Goal: Information Seeking & Learning: Learn about a topic

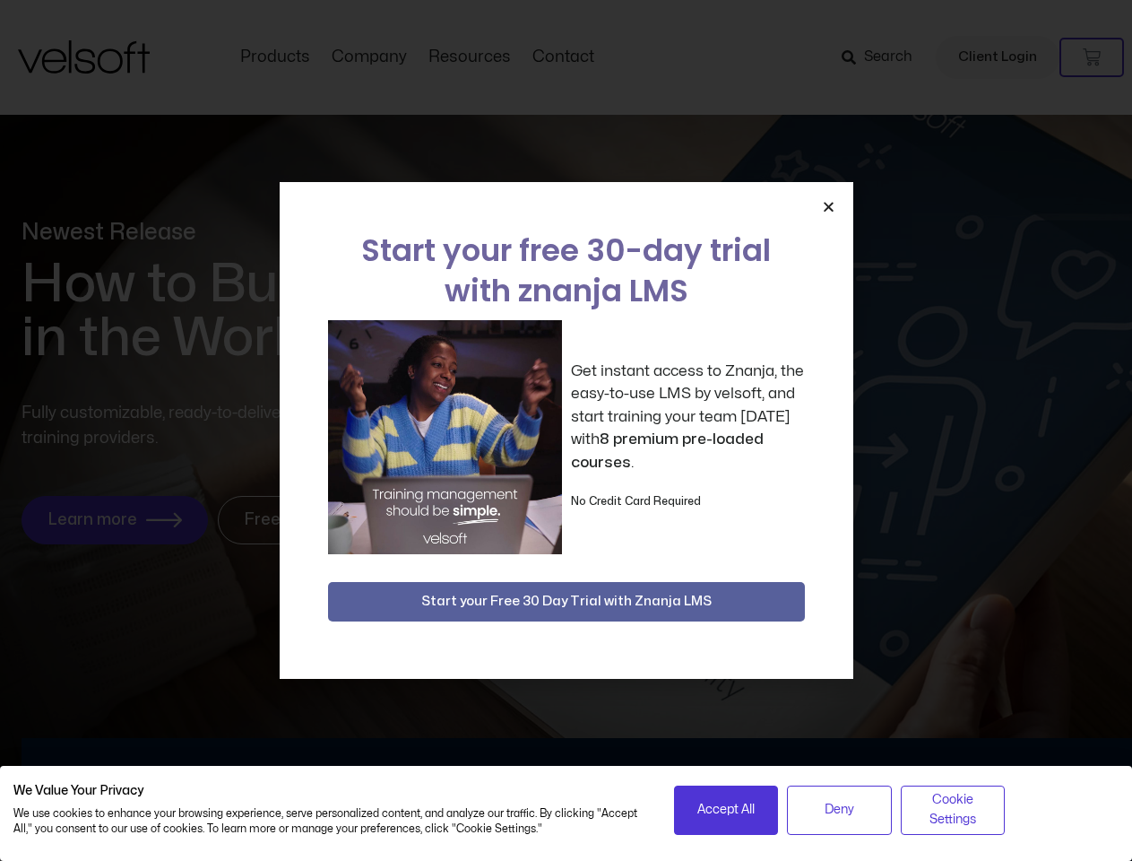
click at [566, 430] on div "Get instant access to Znanja, the easy-to-use LMS by velsoft, and start trainin…" at bounding box center [566, 437] width 477 height 234
click at [828, 206] on icon "Close" at bounding box center [828, 206] width 13 height 13
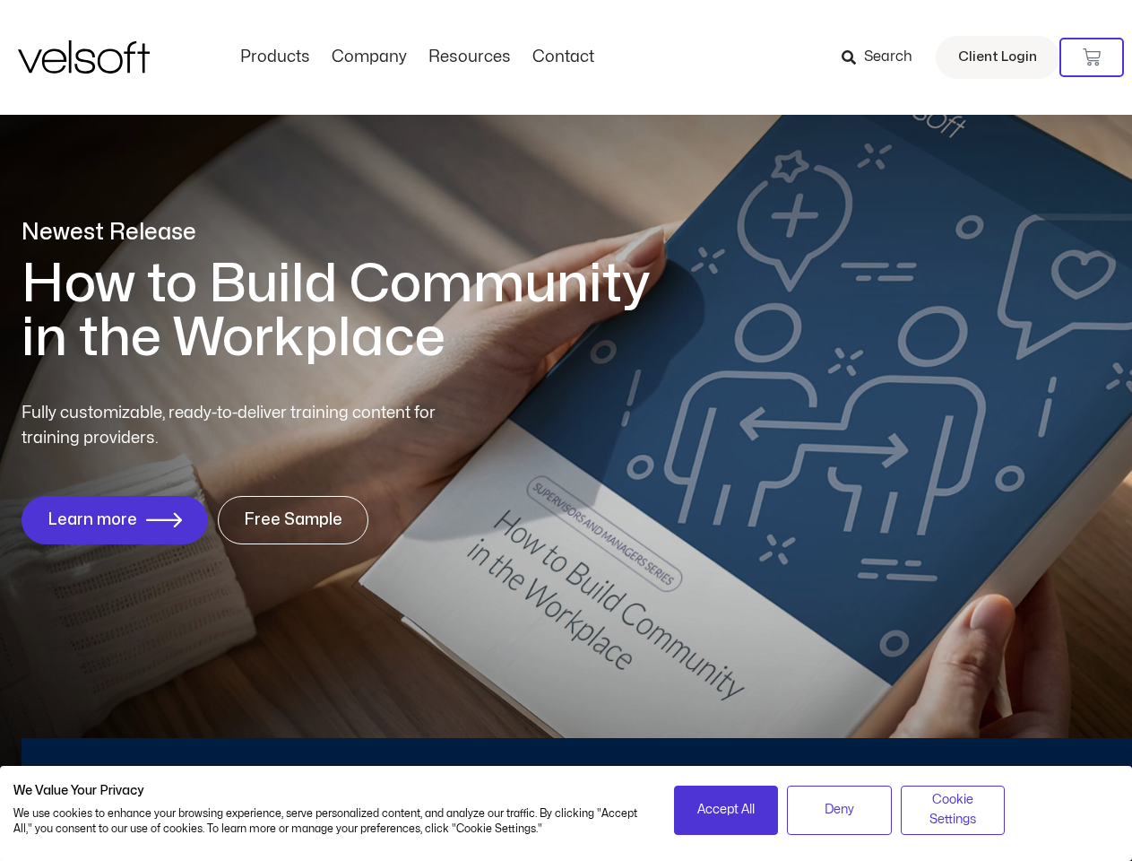
click at [567, 602] on div "Newest Release How to Build Community in the Workplace Fully customizable, read…" at bounding box center [566, 391] width 1132 height 796
click at [726, 810] on span "Accept All" at bounding box center [725, 810] width 57 height 20
